Goal: Check status

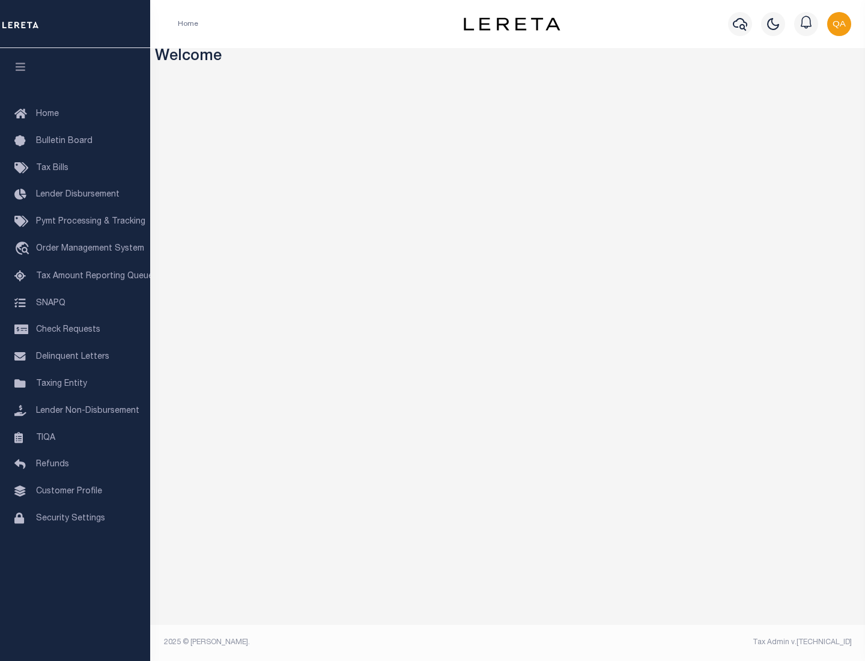
click at [75, 330] on span "Check Requests" at bounding box center [68, 330] width 64 height 8
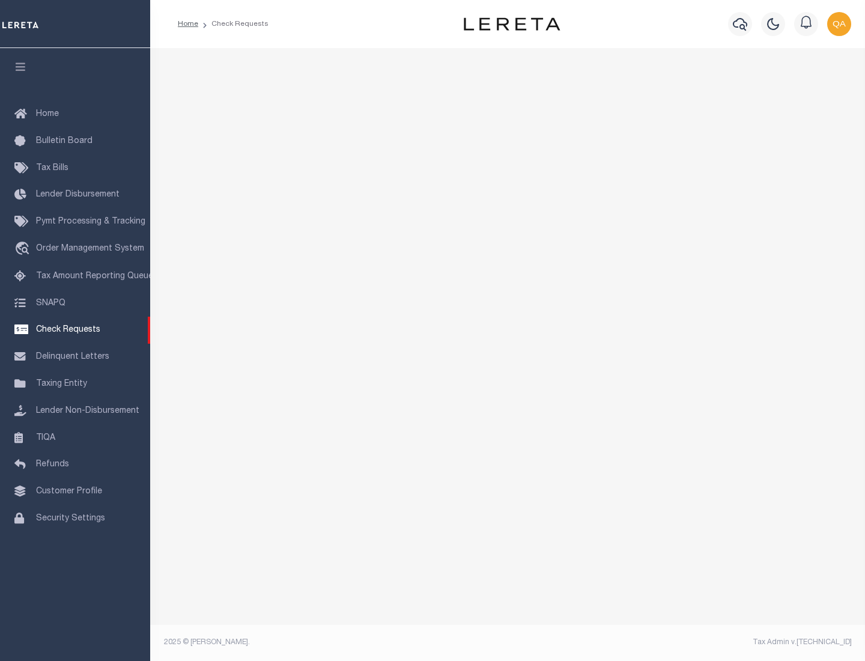
select select "50"
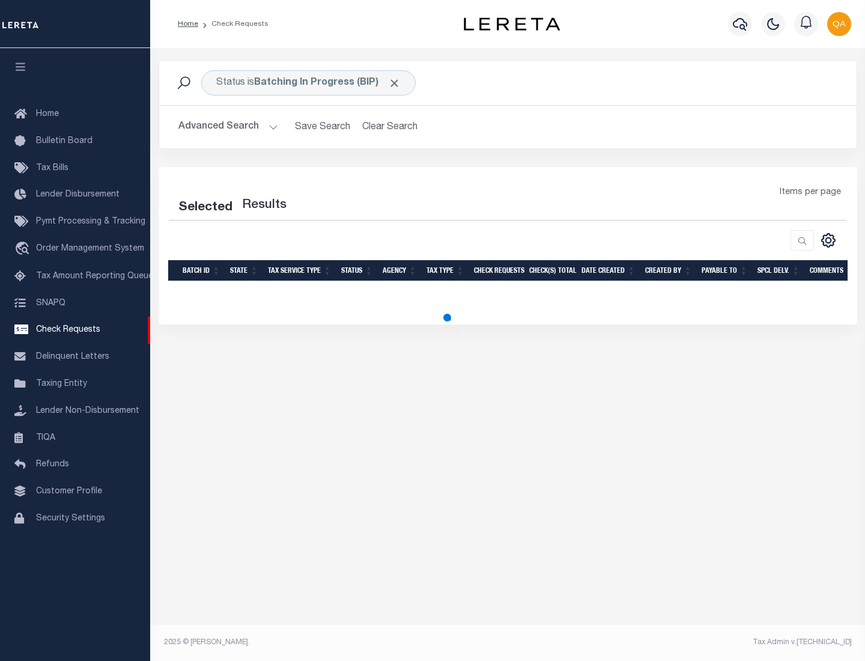
select select "50"
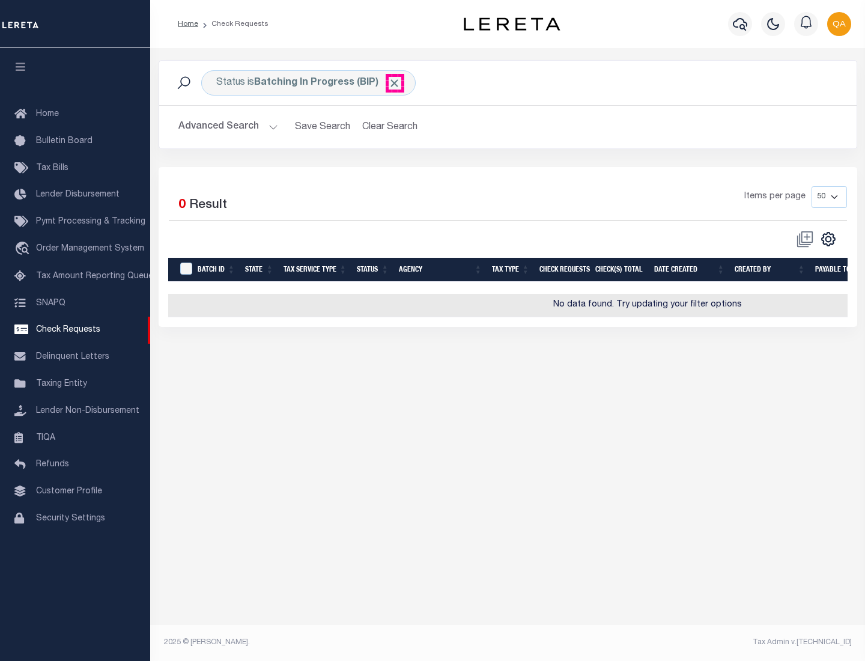
click at [395, 83] on span "Click to Remove" at bounding box center [394, 83] width 13 height 13
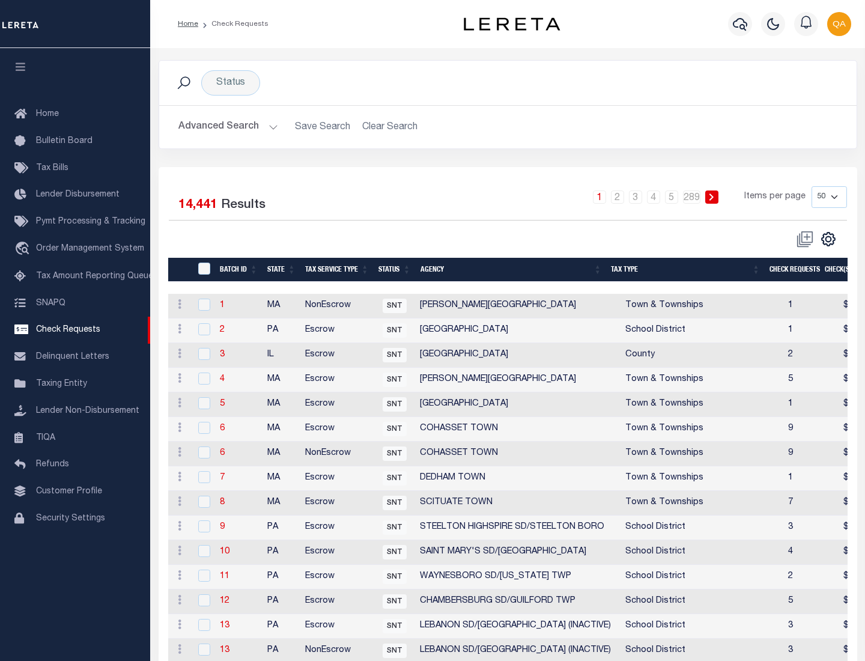
scroll to position [579, 0]
